Goal: Information Seeking & Learning: Learn about a topic

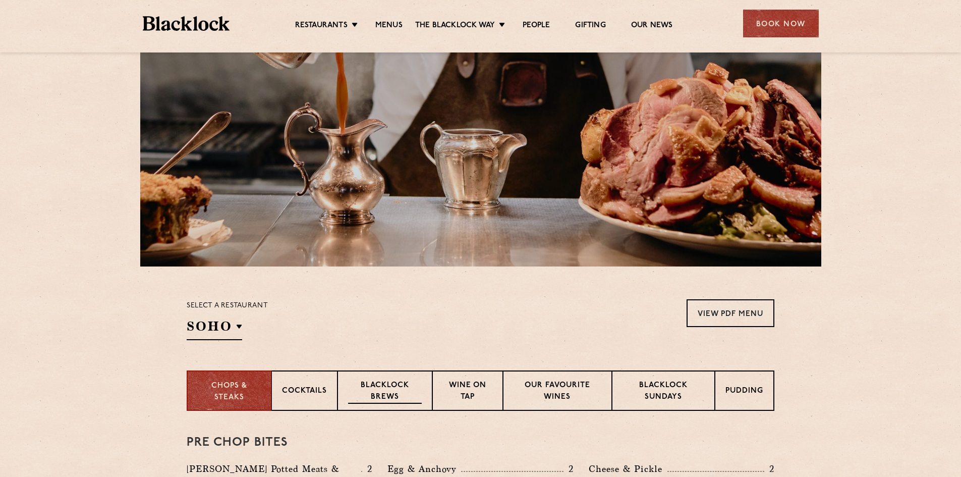
scroll to position [252, 0]
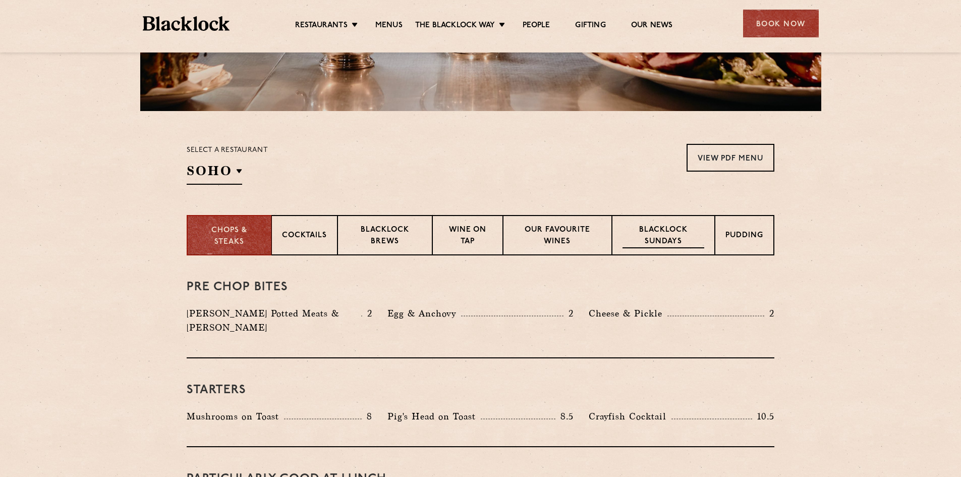
click at [646, 230] on p "Blacklock Sundays" at bounding box center [663, 236] width 82 height 24
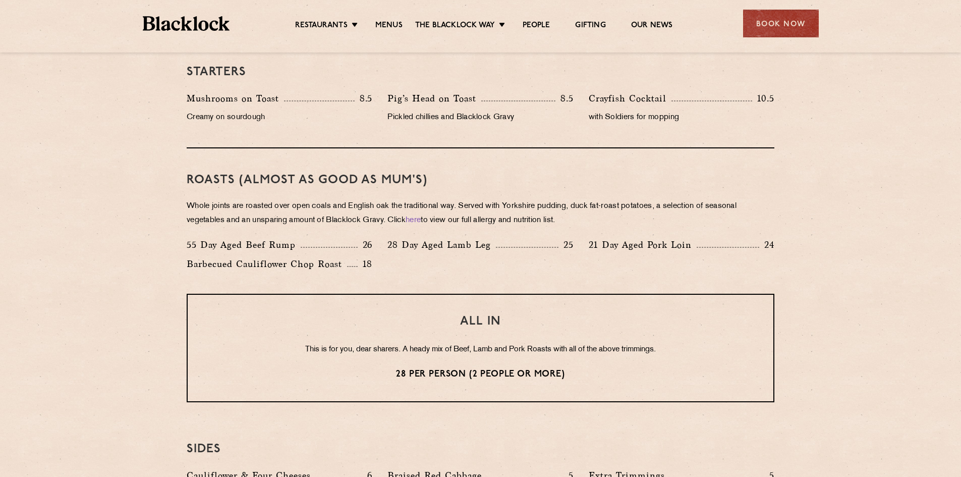
scroll to position [656, 0]
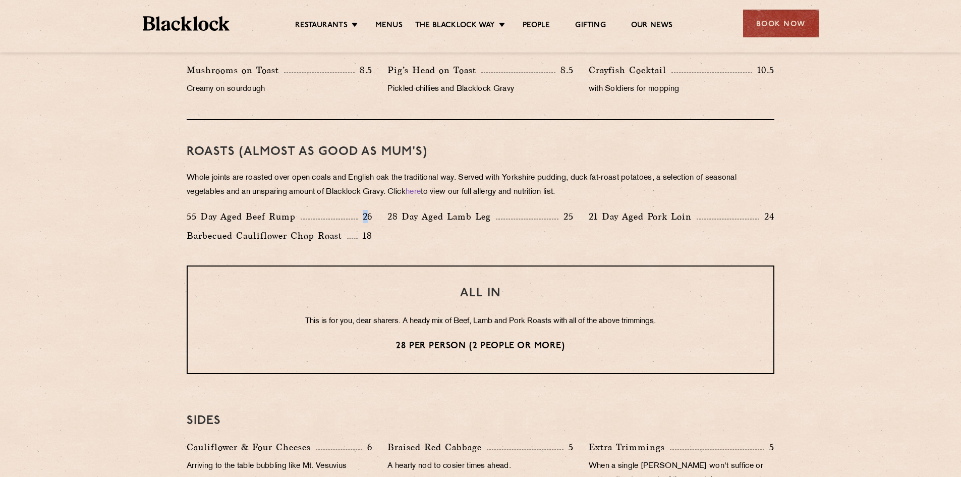
drag, startPoint x: 357, startPoint y: 216, endPoint x: 367, endPoint y: 213, distance: 10.2
click at [367, 213] on p "26" at bounding box center [365, 216] width 15 height 13
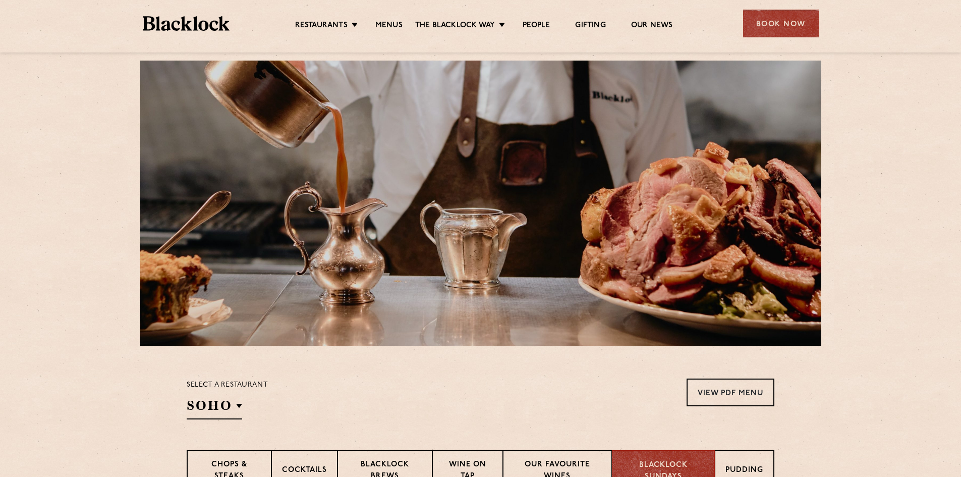
scroll to position [0, 0]
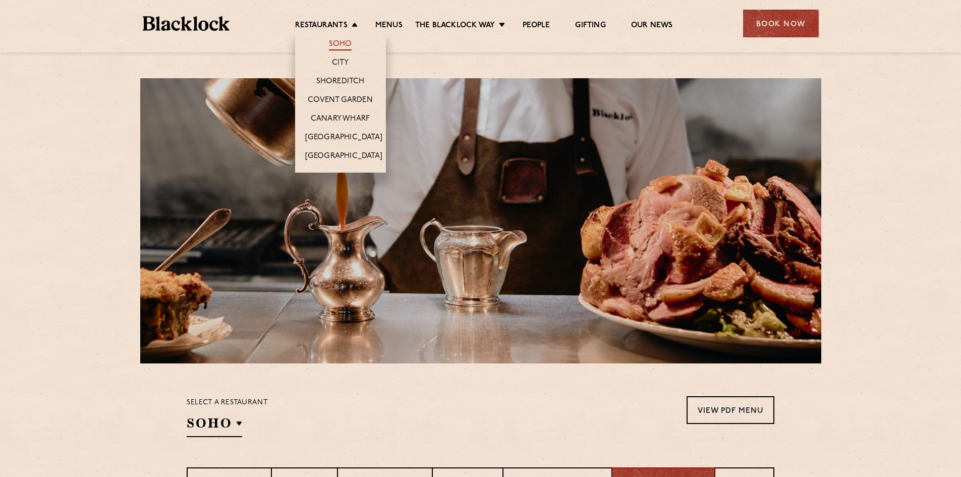
click at [333, 45] on link "Soho" at bounding box center [340, 44] width 23 height 11
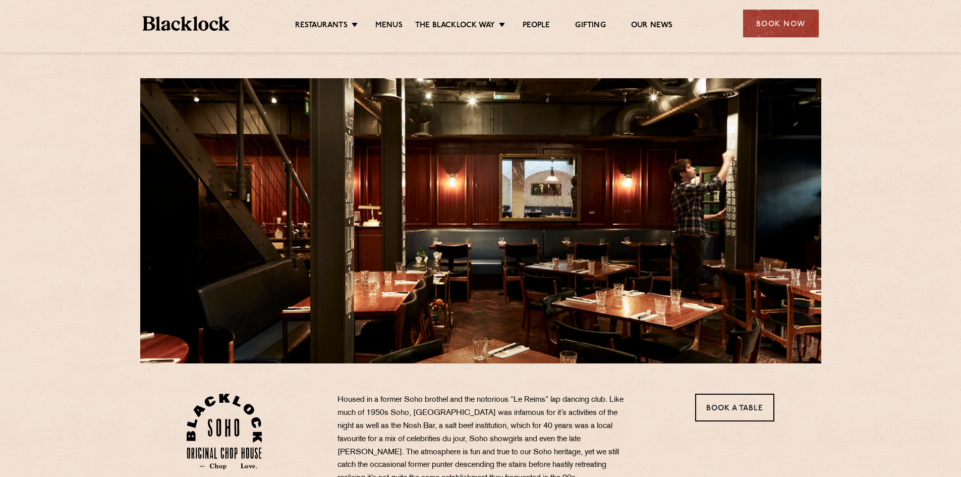
click at [404, 28] on li "Menus" at bounding box center [389, 26] width 52 height 11
click at [382, 26] on link "Menus" at bounding box center [388, 26] width 27 height 11
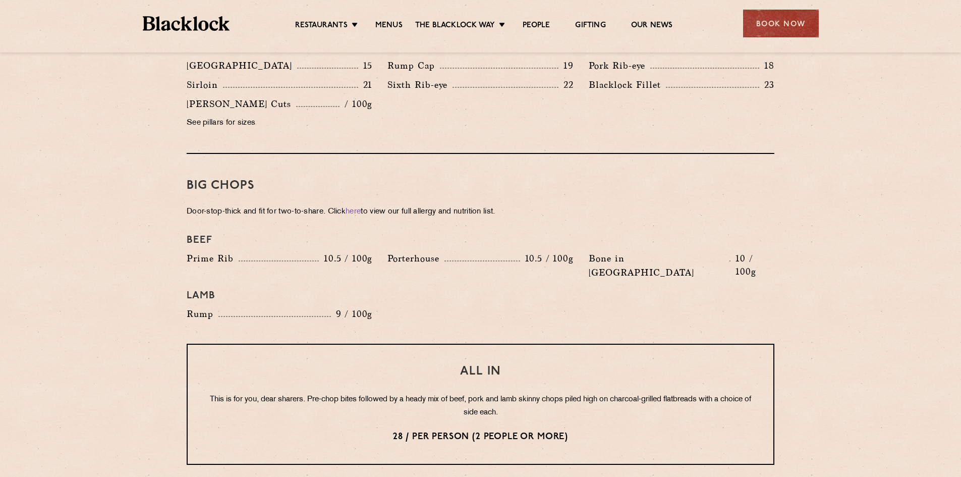
scroll to position [1210, 0]
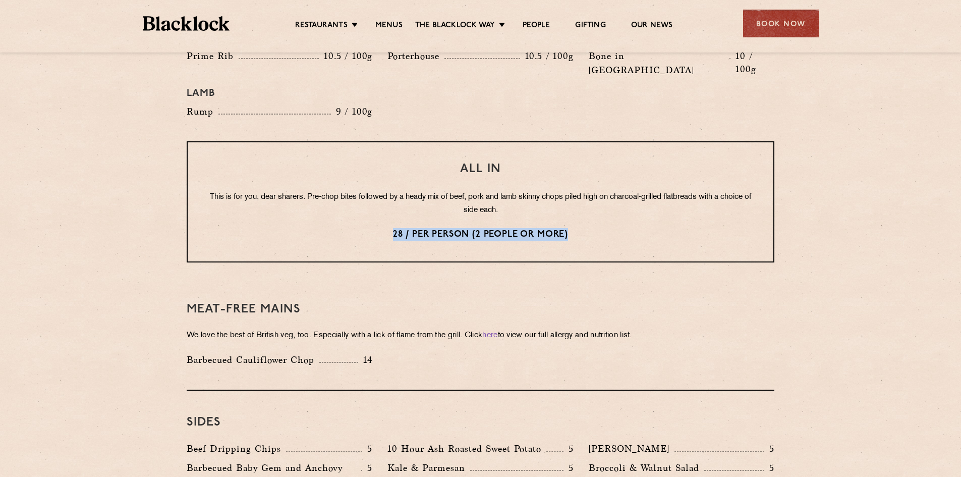
drag, startPoint x: 385, startPoint y: 193, endPoint x: 607, endPoint y: 195, distance: 221.9
click at [607, 195] on div "All In This is for you, dear sharers. Pre-chop bites followed by a heady mix of…" at bounding box center [481, 201] width 588 height 121
click at [352, 228] on p "28 / per person (2 people or more)" at bounding box center [480, 234] width 545 height 13
